Goal: Transaction & Acquisition: Purchase product/service

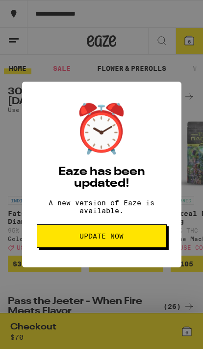
click at [142, 240] on span "Update Now" at bounding box center [101, 236] width 113 height 7
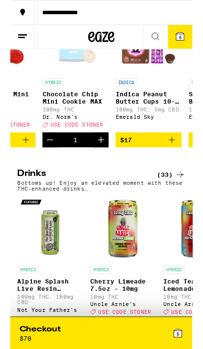
scroll to position [0, 454]
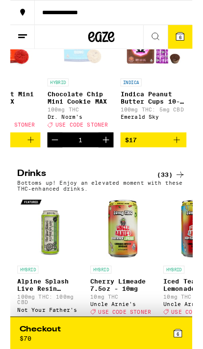
click at [102, 162] on icon "Increment" at bounding box center [106, 156] width 12 height 12
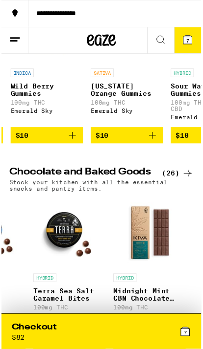
scroll to position [2238, 0]
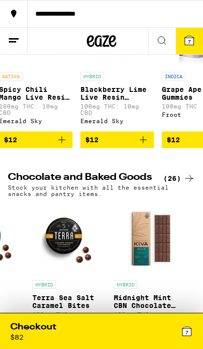
click at [158, 332] on div "7" at bounding box center [146, 332] width 91 height 20
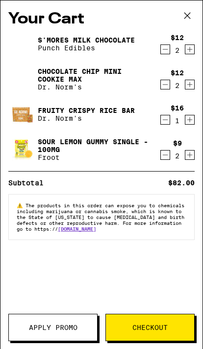
scroll to position [0, 1488]
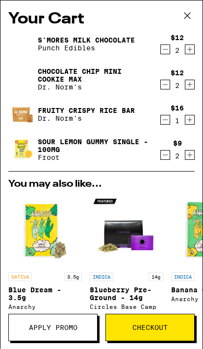
click at [163, 322] on button "Checkout" at bounding box center [149, 327] width 89 height 27
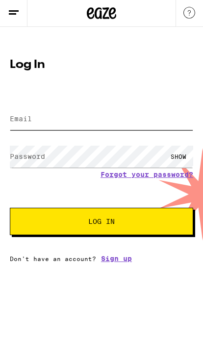
click at [165, 116] on input "Email" at bounding box center [101, 120] width 183 height 22
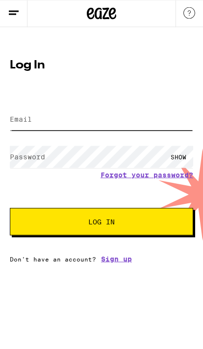
type input "Stephea1416@aol.com"
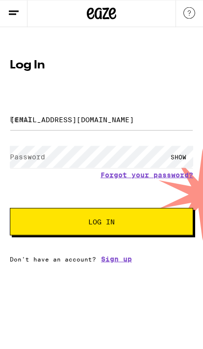
click at [101, 223] on button "Log In" at bounding box center [101, 221] width 183 height 27
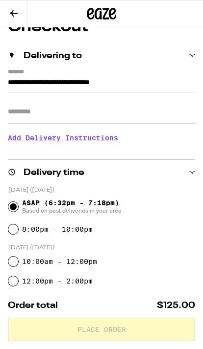
scroll to position [42, 0]
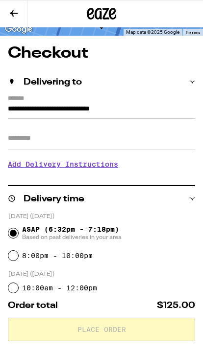
click at [141, 137] on input "Apt/Suite" at bounding box center [101, 138] width 187 height 23
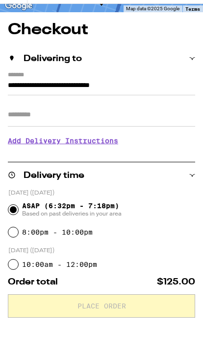
type input "****"
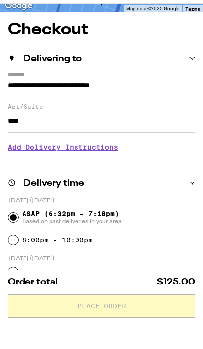
scroll to position [65, 0]
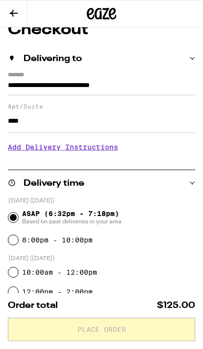
click at [124, 157] on h3 "Add Delivery Instructions" at bounding box center [101, 147] width 187 height 23
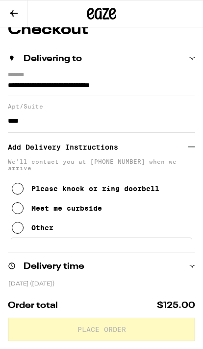
click at [52, 232] on div "Other" at bounding box center [42, 228] width 22 height 8
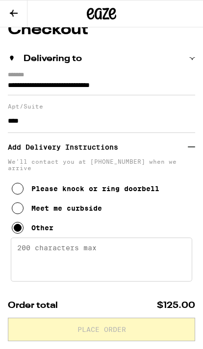
click at [104, 268] on textarea "Enter any other delivery instructions you want driver to know" at bounding box center [101, 260] width 181 height 44
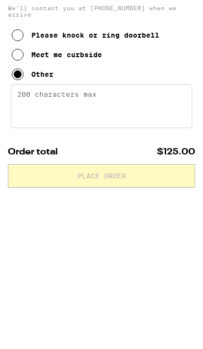
scroll to position [105, 0]
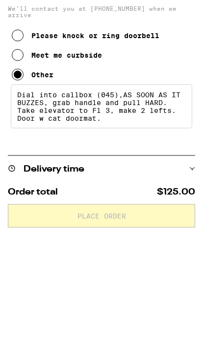
type textarea "Dial into callbox (045),AS SOON AS IT BUZZES, grab handle and pull HARD. Take e…"
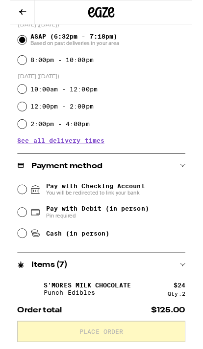
scroll to position [383, 0]
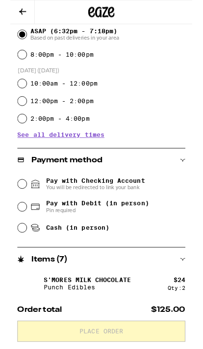
click at [143, 231] on span "Pay with Debit (in person)" at bounding box center [97, 227] width 115 height 8
click at [18, 232] on input "Pay with Debit (in person) Pin required" at bounding box center [13, 231] width 10 height 10
radio input "true"
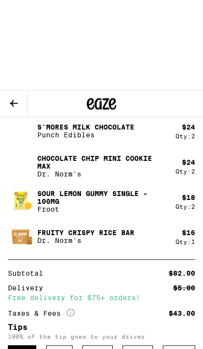
scroll to position [569, 0]
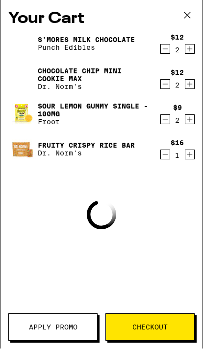
scroll to position [0, 0]
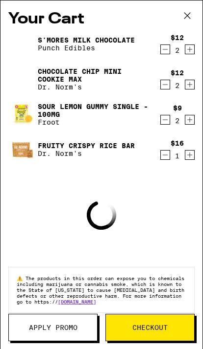
click at [42, 330] on span "Apply Promo" at bounding box center [53, 327] width 48 height 7
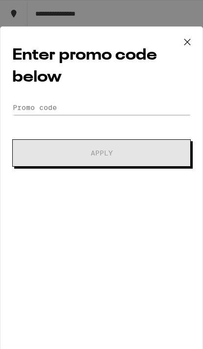
click at [74, 330] on div "Enter promo code below Promo Code Apply" at bounding box center [101, 192] width 203 height 332
click at [154, 112] on input "Promo Code" at bounding box center [101, 107] width 178 height 15
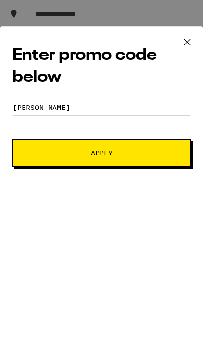
type input "STONER"
click at [164, 163] on button "Apply" at bounding box center [101, 152] width 178 height 27
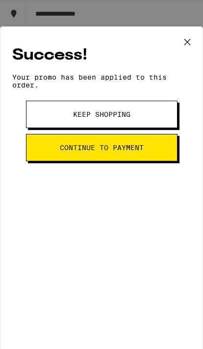
click at [192, 45] on icon at bounding box center [187, 42] width 15 height 15
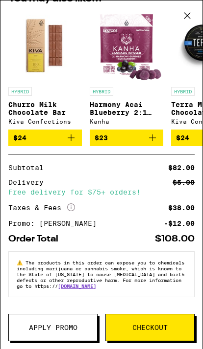
scroll to position [206, 0]
click at [152, 327] on span "Checkout" at bounding box center [149, 327] width 35 height 7
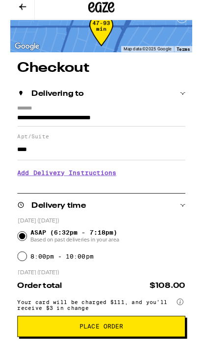
click at [132, 195] on h3 "Add Delivery Instructions" at bounding box center [101, 198] width 187 height 23
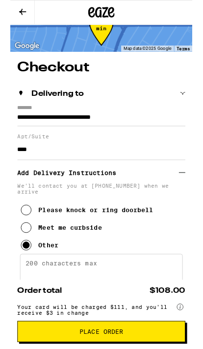
click at [120, 298] on textarea "Enter any other delivery instructions you want driver to know" at bounding box center [101, 305] width 181 height 44
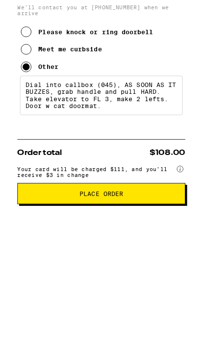
type textarea "Dial into callbox (045), AS SOON AS IT BUZZES, grab handle and pull HARD. Take …"
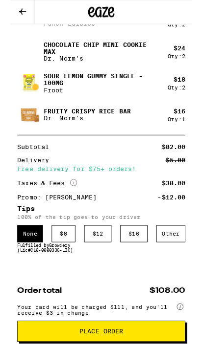
scroll to position [678, 0]
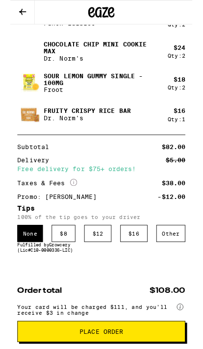
click at [52, 265] on div "$ 8" at bounding box center [59, 260] width 26 height 19
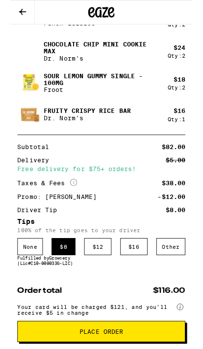
click at [181, 279] on div "Other" at bounding box center [178, 275] width 32 height 19
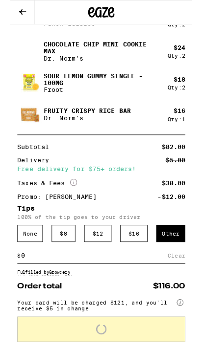
scroll to position [751, 0]
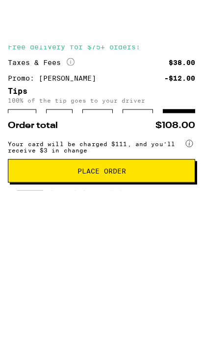
type input "9"
click at [190, 203] on div "Save" at bounding box center [187, 212] width 16 height 18
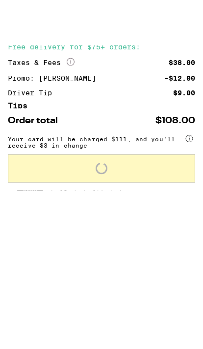
scroll to position [749, 0]
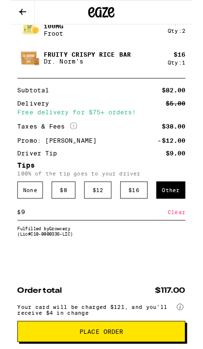
click at [133, 235] on input "9" at bounding box center [93, 236] width 163 height 9
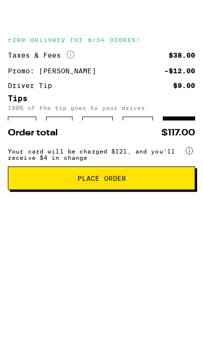
type input "7"
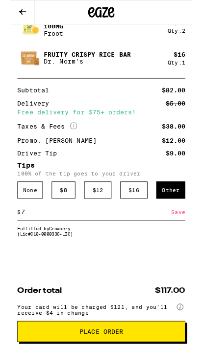
click at [186, 235] on div "Save" at bounding box center [187, 237] width 16 height 18
click at [133, 239] on input "7" at bounding box center [93, 236] width 163 height 9
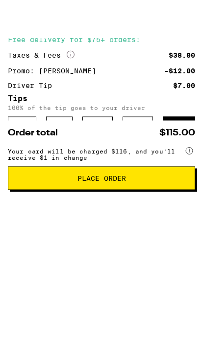
type input "8"
type input "9"
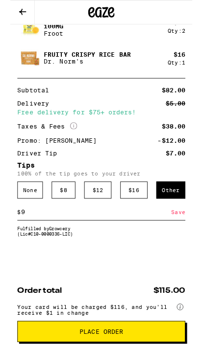
click at [185, 235] on div "Save" at bounding box center [187, 237] width 16 height 18
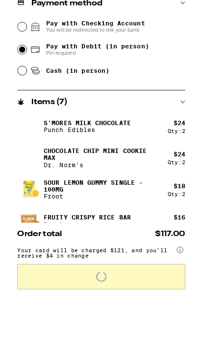
scroll to position [559, 0]
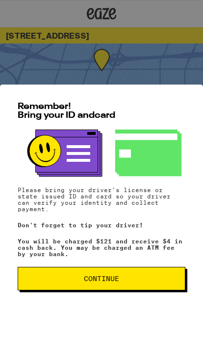
click at [92, 276] on span "Continue" at bounding box center [101, 279] width 35 height 7
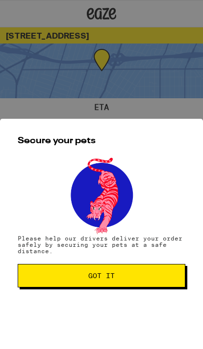
click at [120, 279] on span "Got it" at bounding box center [101, 276] width 151 height 7
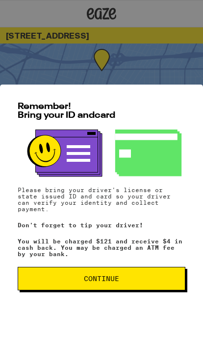
click at [148, 278] on span "Continue" at bounding box center [101, 279] width 151 height 7
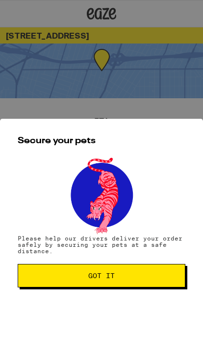
click at [153, 283] on button "Got it" at bounding box center [101, 275] width 167 height 23
